Goal: Task Accomplishment & Management: Manage account settings

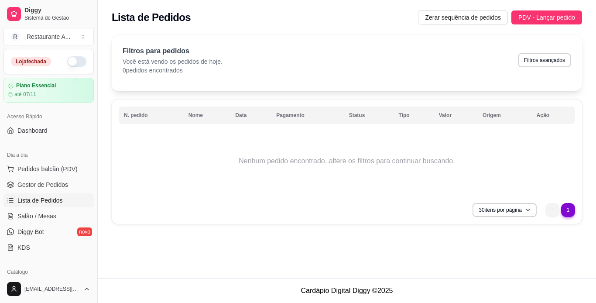
click at [67, 59] on button "button" at bounding box center [76, 61] width 19 height 10
click at [46, 170] on span "Pedidos balcão (PDV)" at bounding box center [47, 168] width 60 height 9
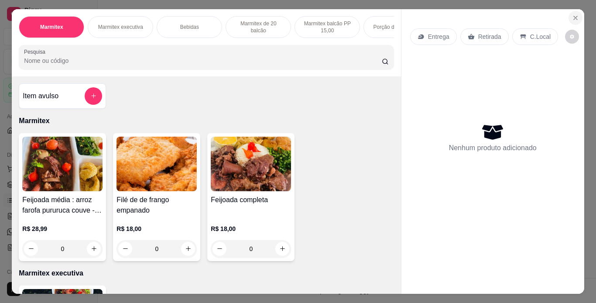
click at [572, 14] on icon "Close" at bounding box center [575, 17] width 7 height 7
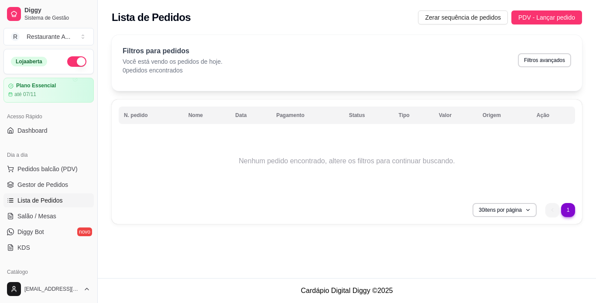
click at [67, 59] on button "button" at bounding box center [76, 61] width 19 height 10
